Goal: Transaction & Acquisition: Purchase product/service

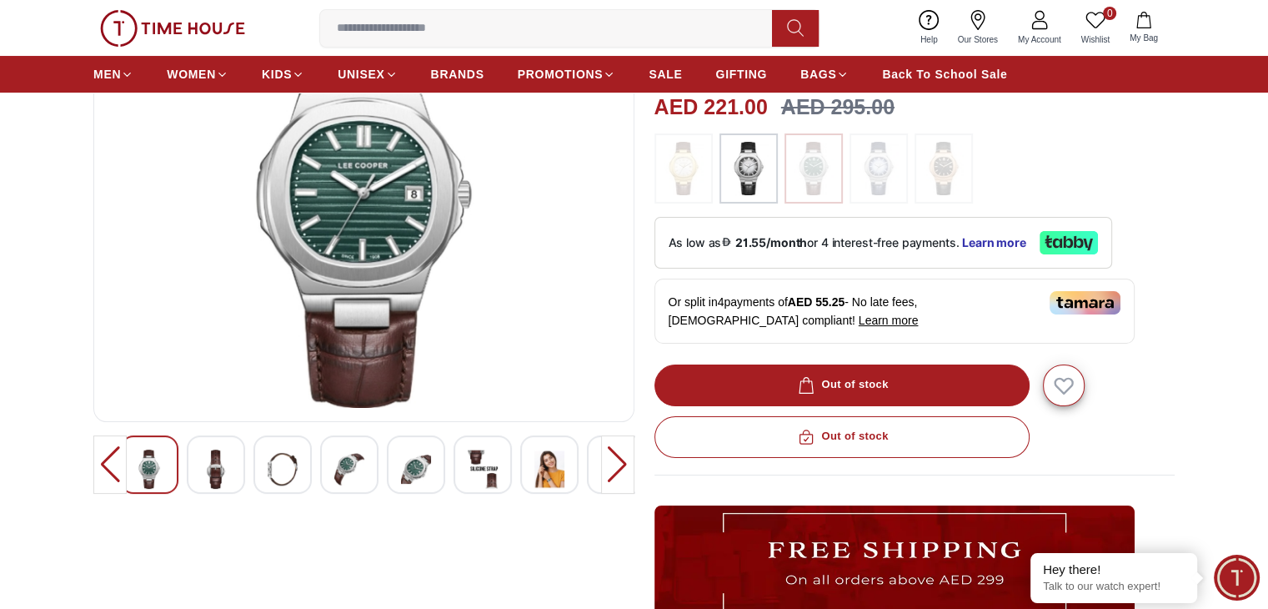
scroll to position [167, 0]
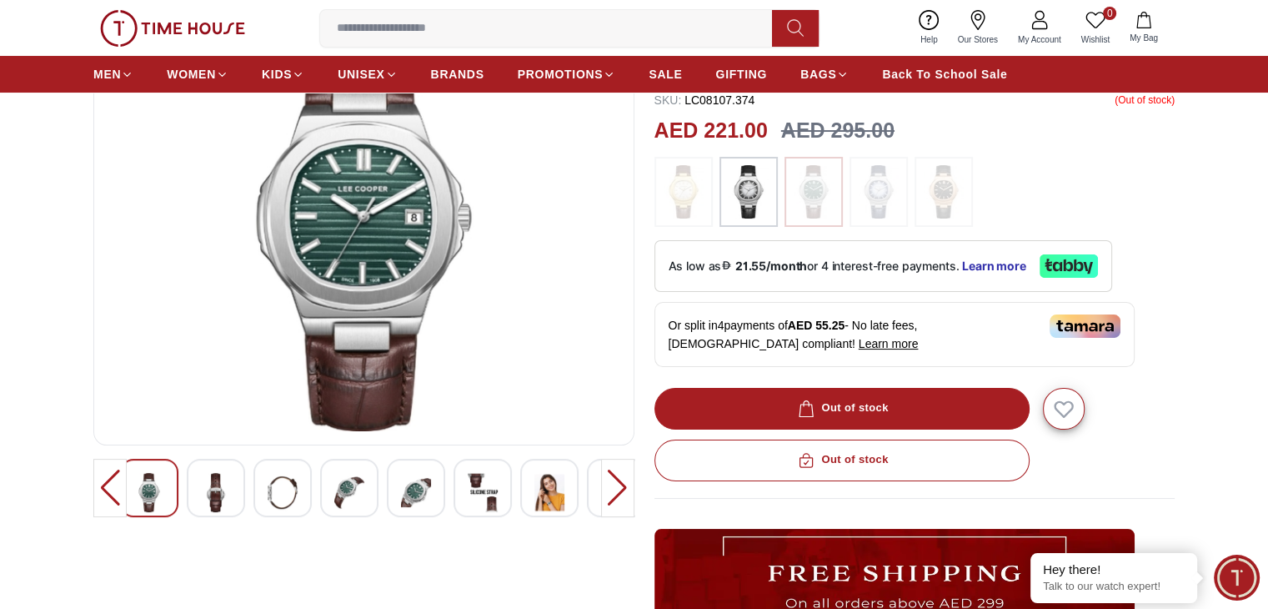
click at [213, 488] on img at bounding box center [216, 492] width 30 height 39
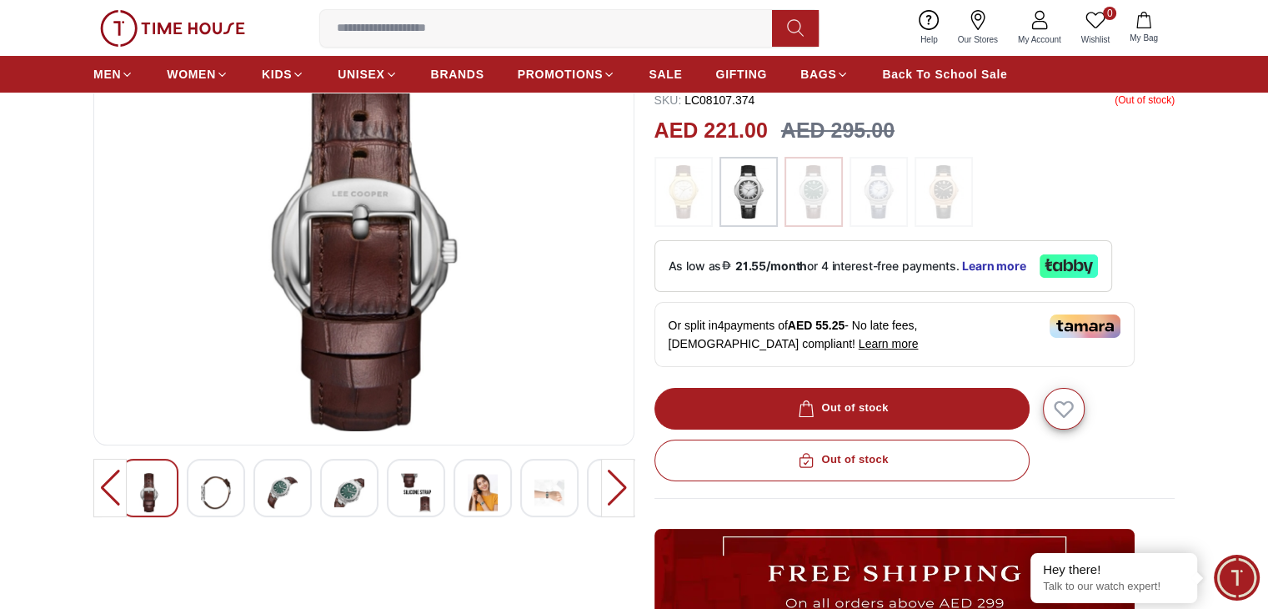
click at [213, 483] on img at bounding box center [216, 492] width 30 height 39
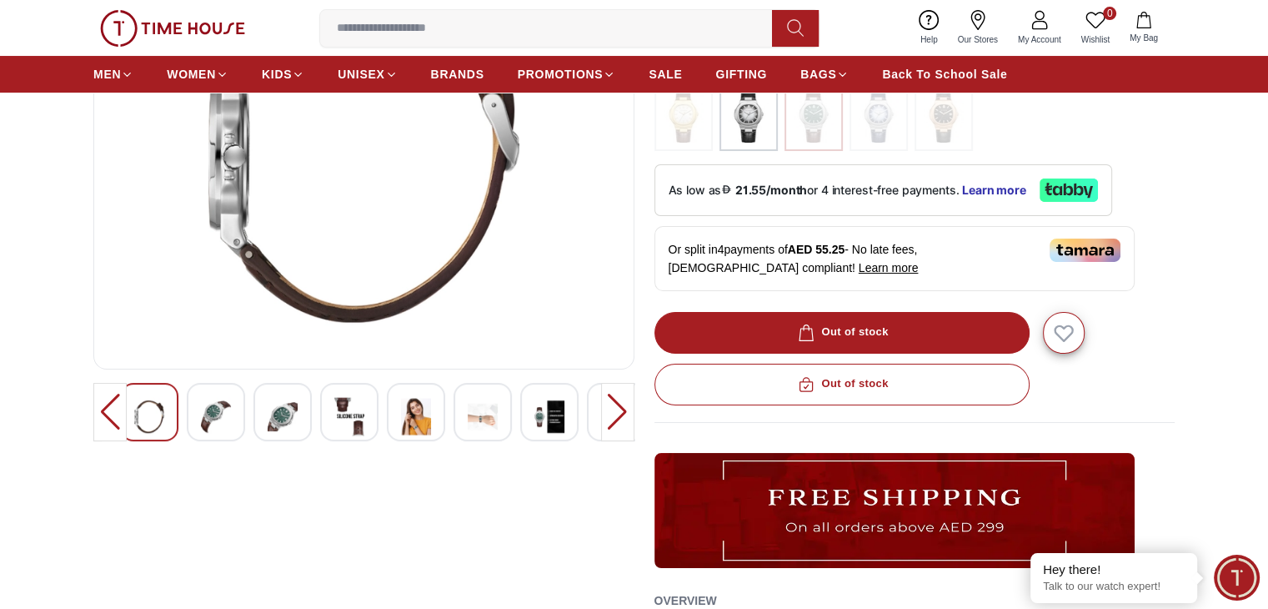
scroll to position [250, 0]
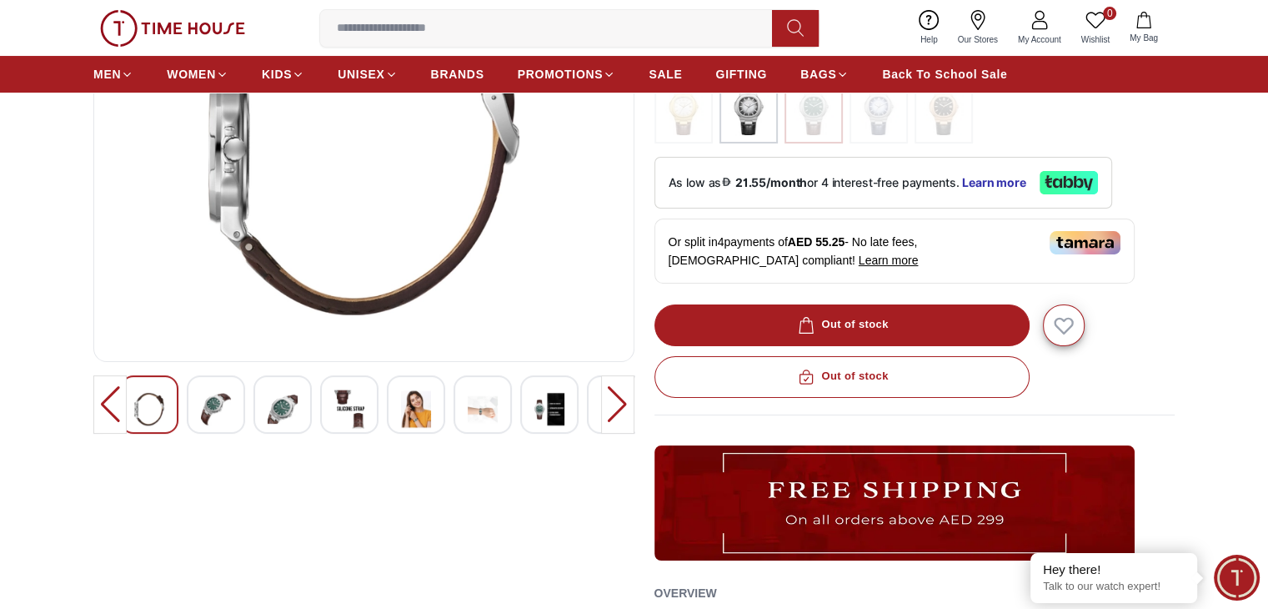
click at [217, 423] on img at bounding box center [216, 408] width 30 height 39
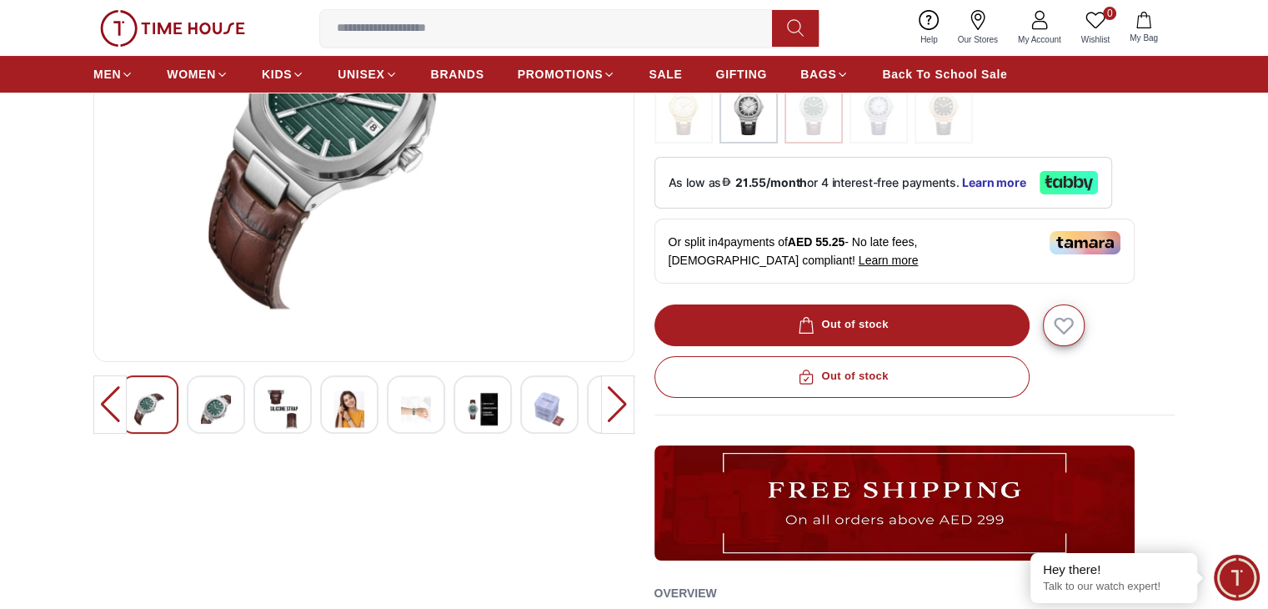
click at [221, 419] on img at bounding box center [216, 408] width 30 height 39
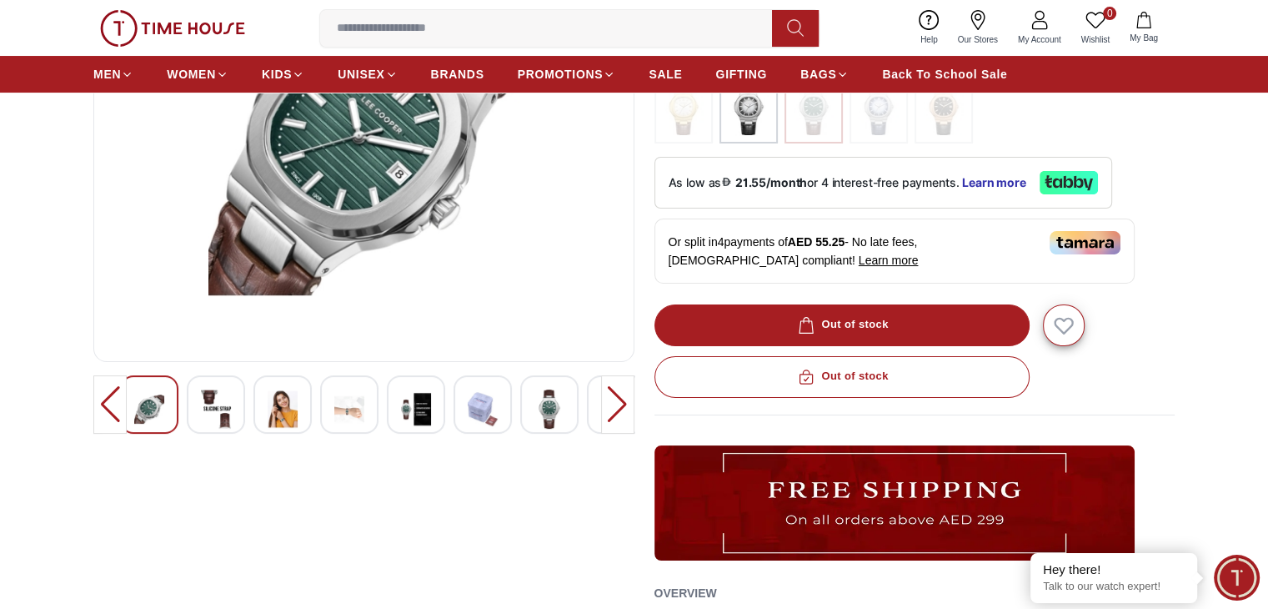
click at [221, 419] on img at bounding box center [216, 408] width 30 height 39
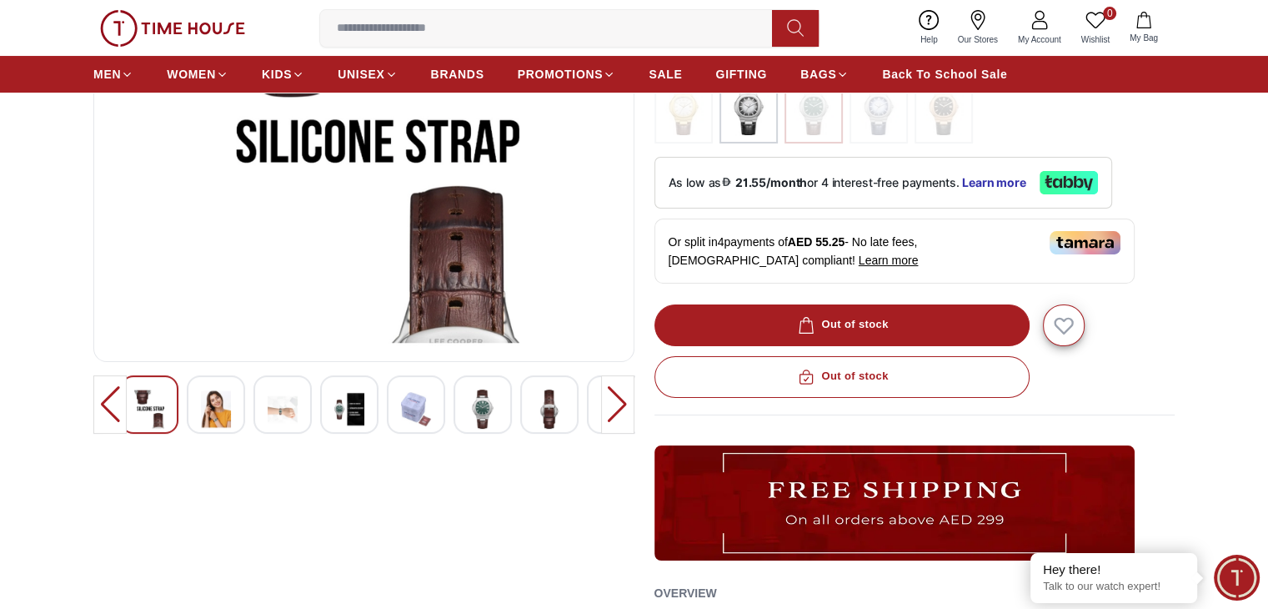
click at [227, 398] on img at bounding box center [216, 408] width 30 height 39
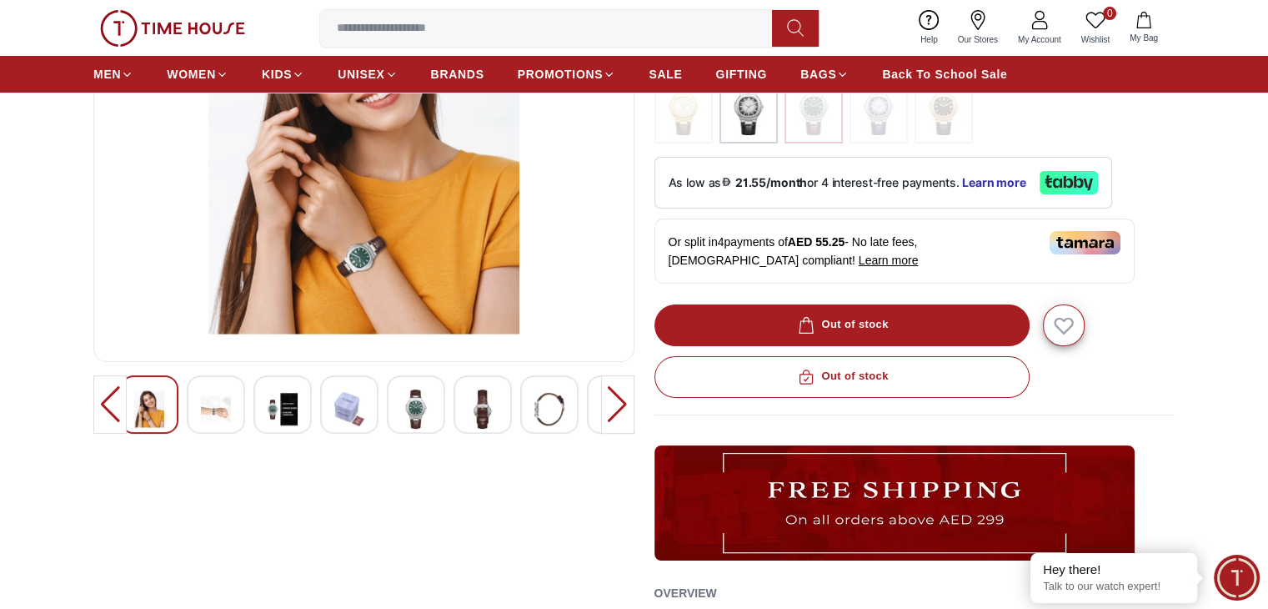
scroll to position [0, 0]
